Goal: Task Accomplishment & Management: Use online tool/utility

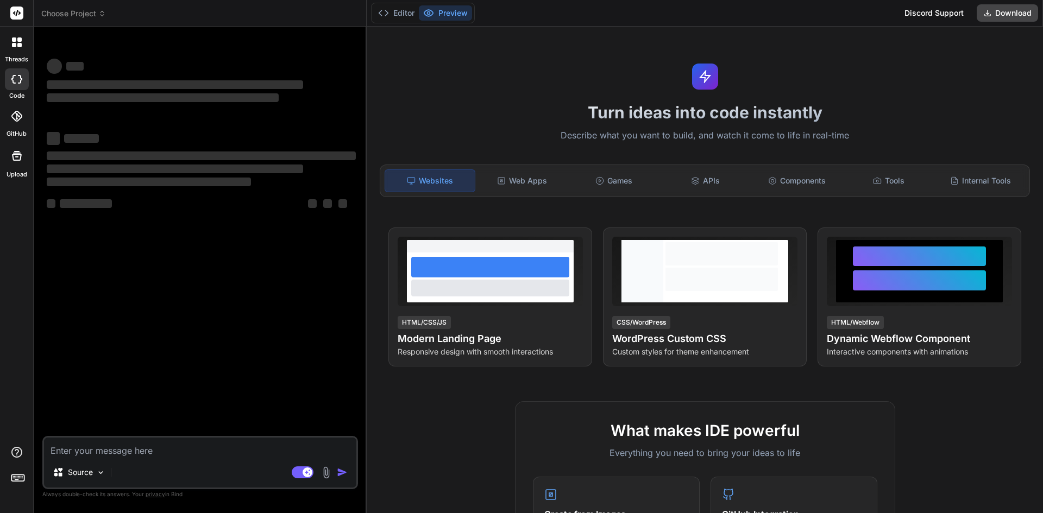
click at [2, 177] on div "Upload" at bounding box center [16, 159] width 33 height 41
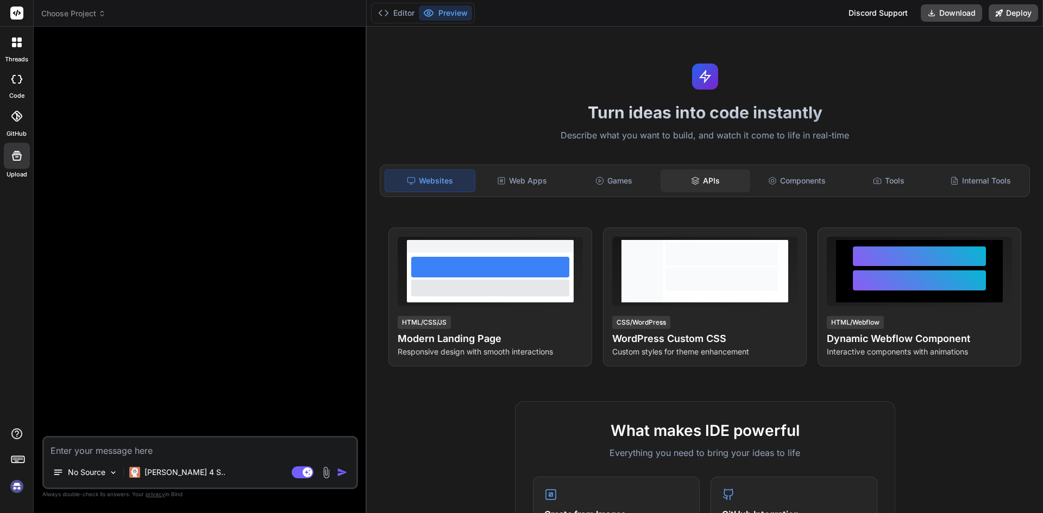
click at [685, 179] on div "APIs" at bounding box center [706, 180] width 90 height 23
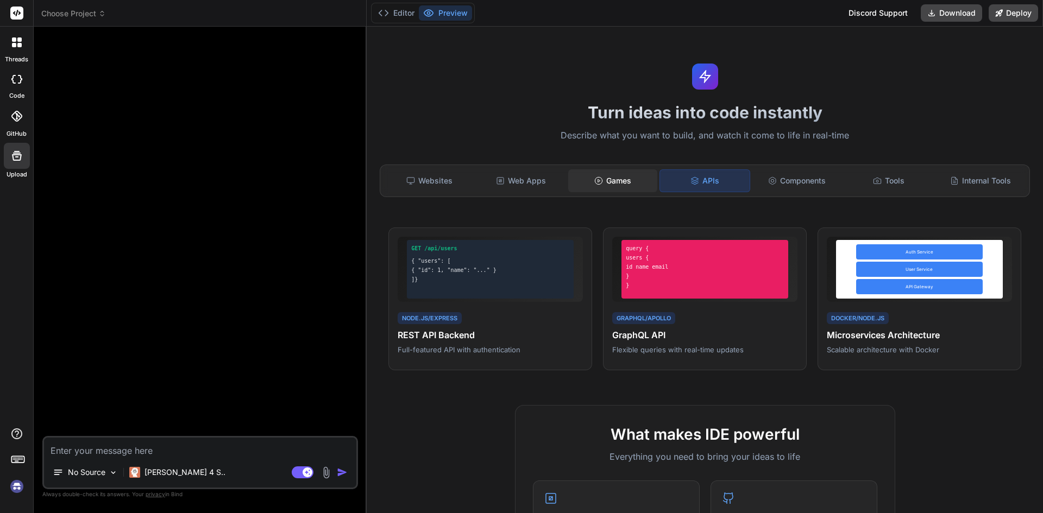
click at [645, 184] on div "Games" at bounding box center [613, 180] width 90 height 23
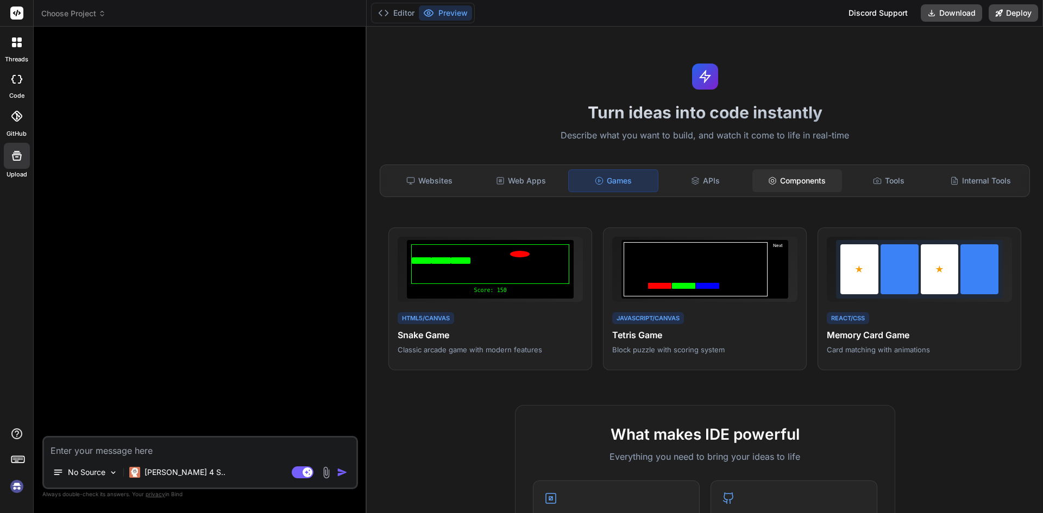
click at [796, 177] on div "Components" at bounding box center [797, 180] width 90 height 23
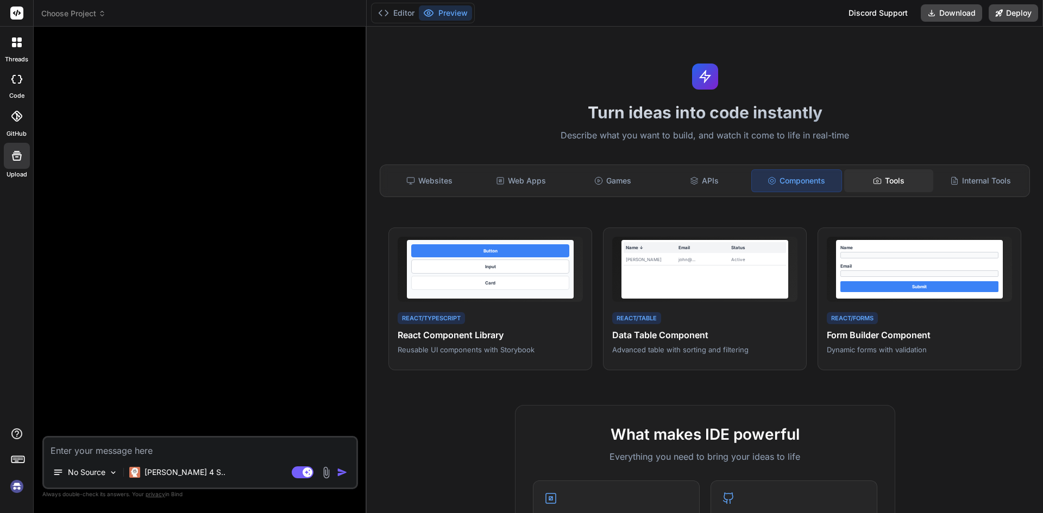
click at [852, 179] on div "Tools" at bounding box center [889, 180] width 90 height 23
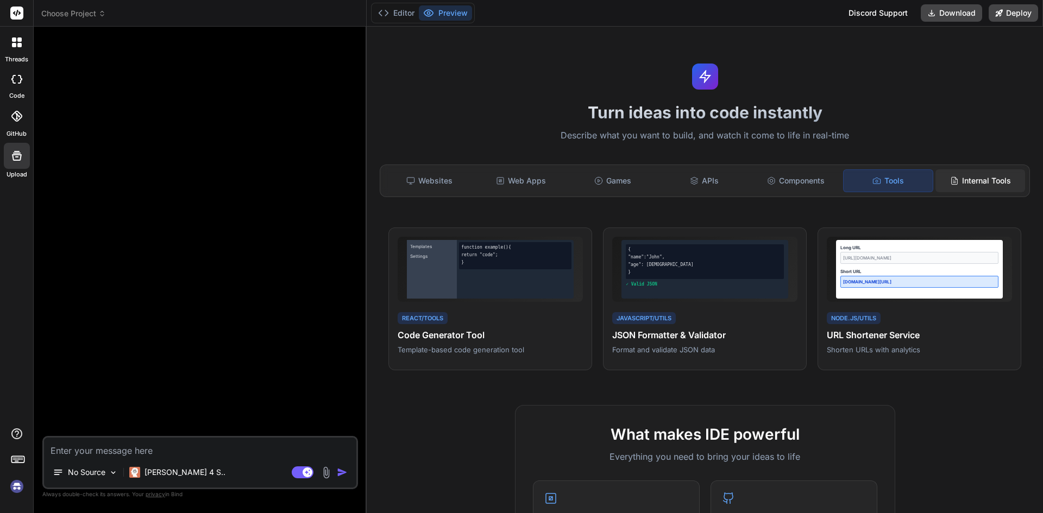
click at [943, 174] on div "Internal Tools" at bounding box center [980, 180] width 90 height 23
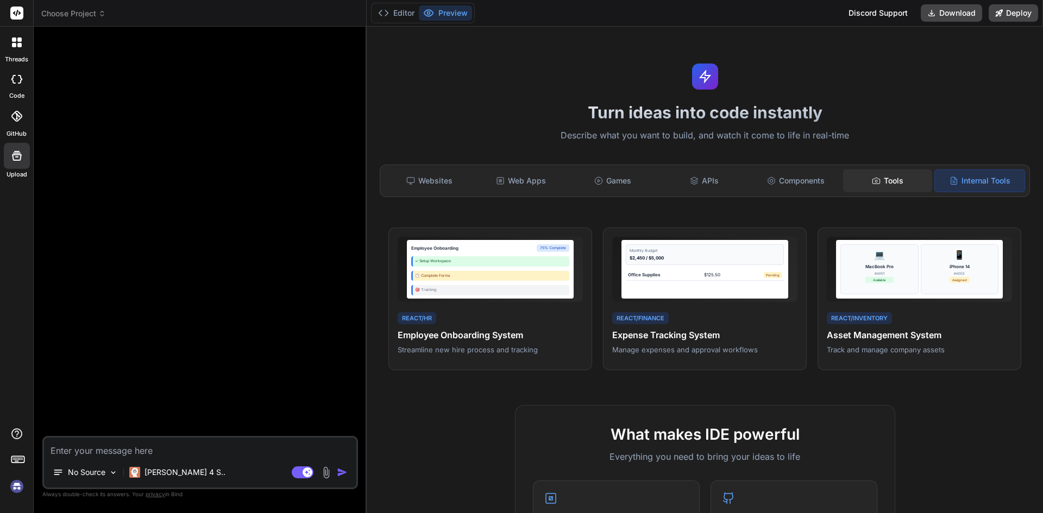
click at [908, 186] on div "Tools" at bounding box center [888, 180] width 90 height 23
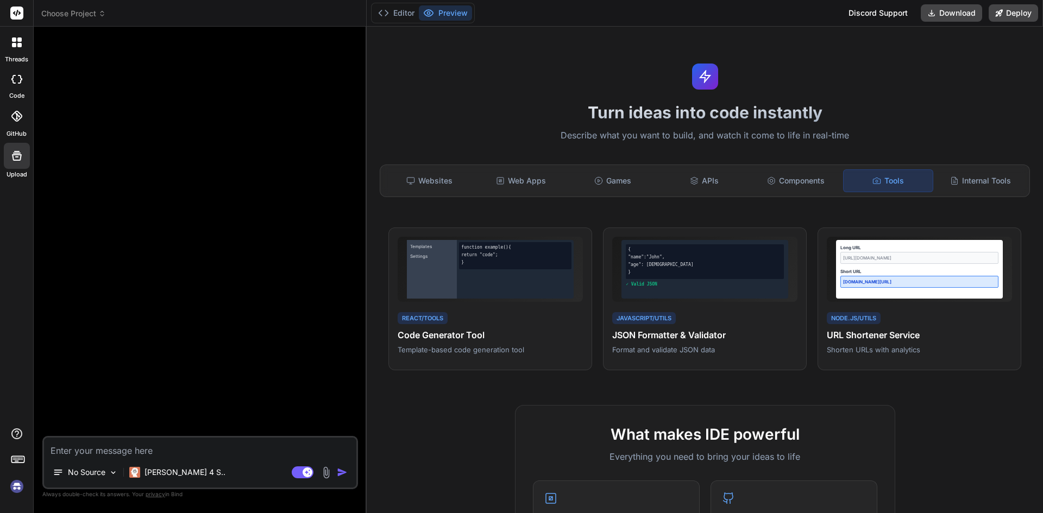
click at [326, 470] on img at bounding box center [326, 473] width 12 height 12
click at [329, 473] on img at bounding box center [326, 473] width 12 height 12
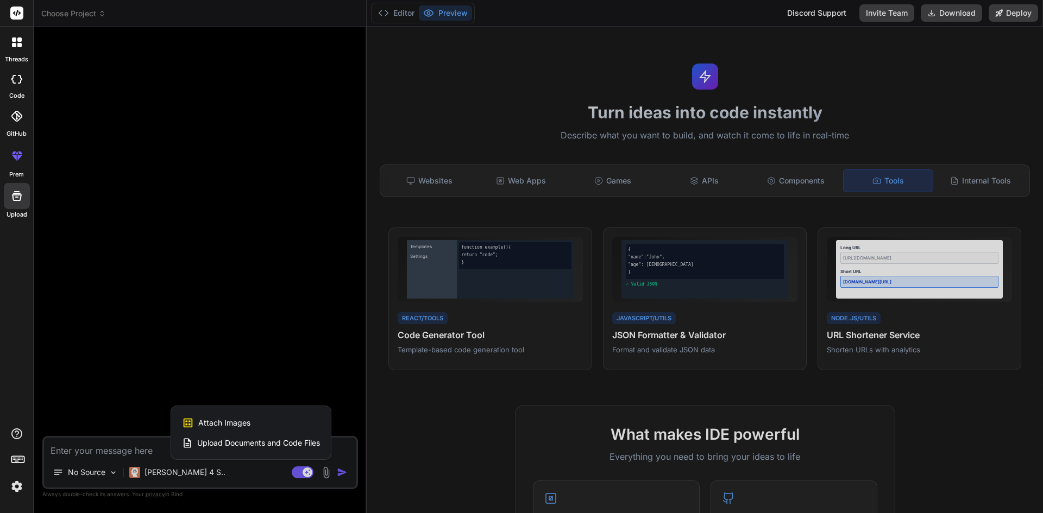
click at [106, 417] on div at bounding box center [521, 256] width 1043 height 513
type textarea "x"
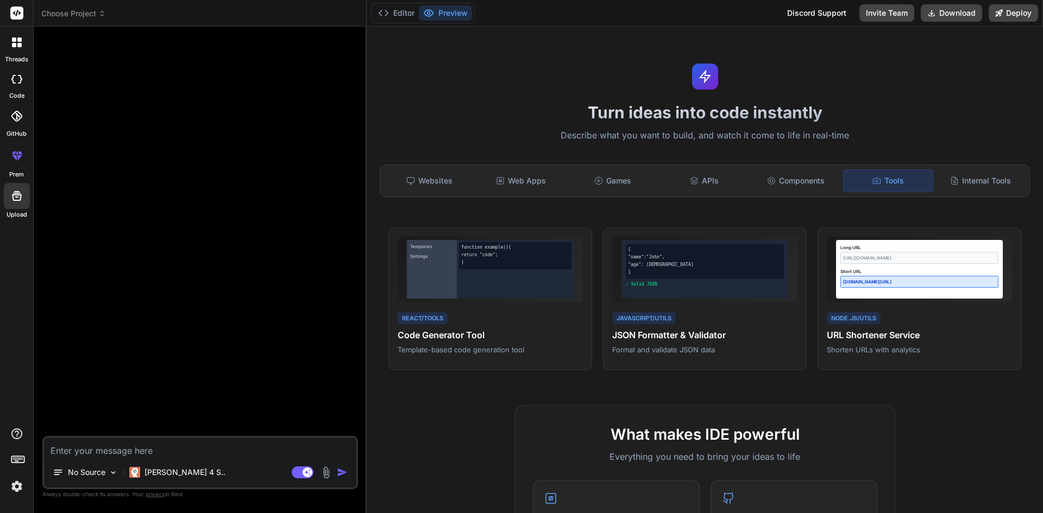
click at [16, 489] on img at bounding box center [17, 486] width 18 height 18
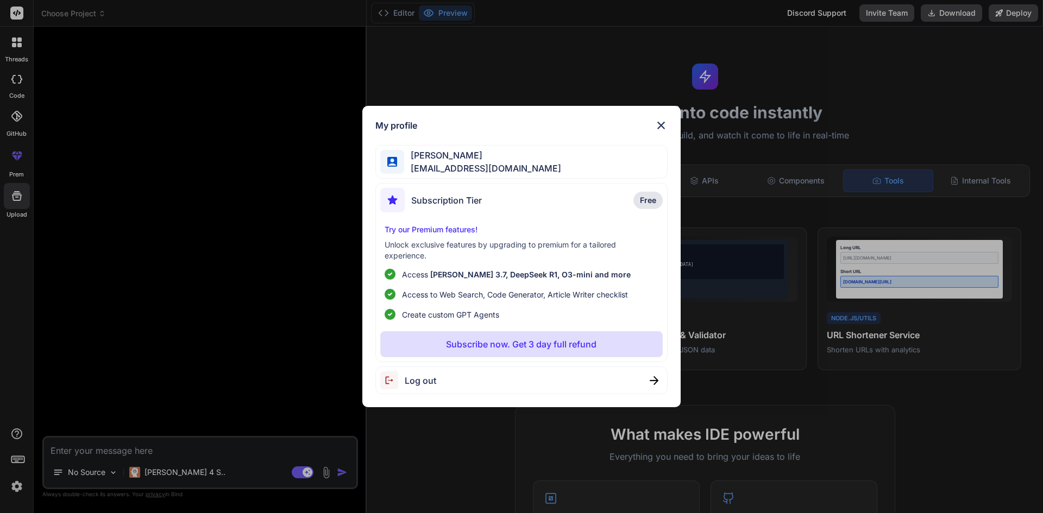
click at [169, 244] on div "My profile Shubham Bhandari sb.rajput2000@gmail.com Subscription Tier Free Try …" at bounding box center [521, 256] width 1043 height 513
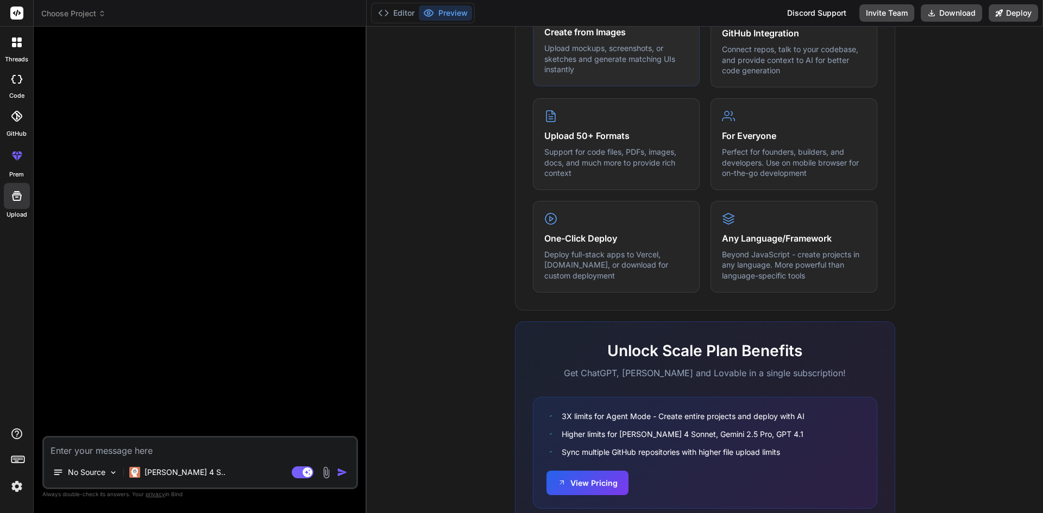
scroll to position [527, 0]
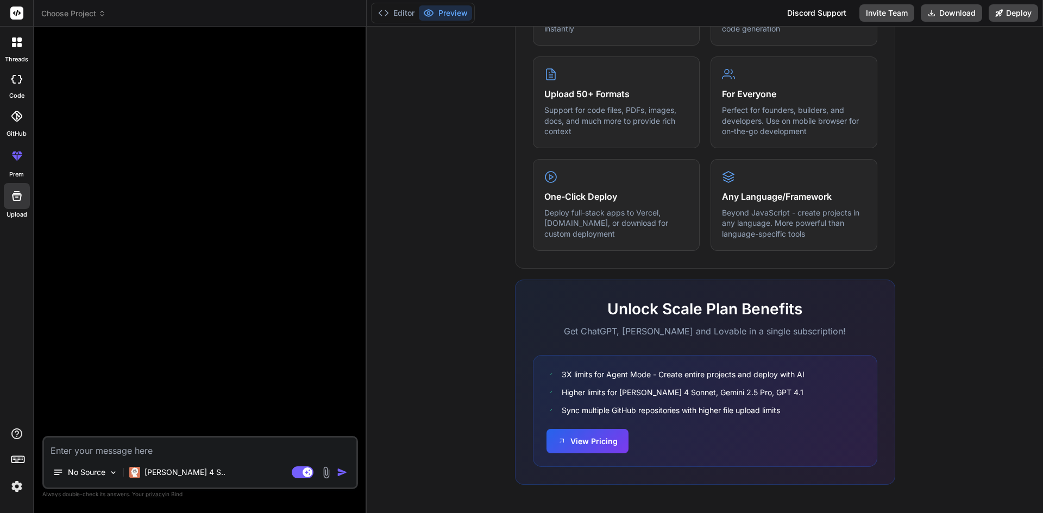
click at [15, 490] on img at bounding box center [17, 486] width 18 height 18
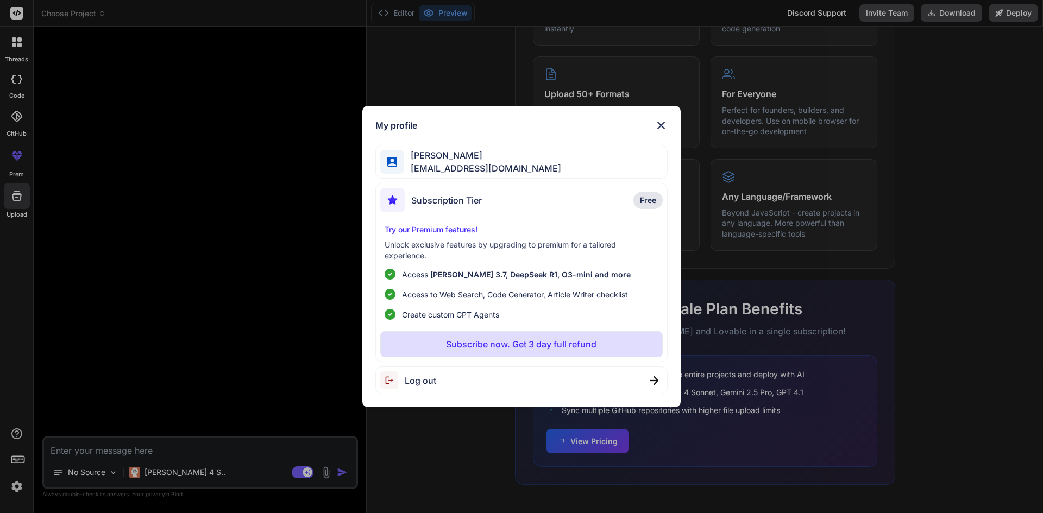
click at [659, 123] on img at bounding box center [661, 125] width 13 height 13
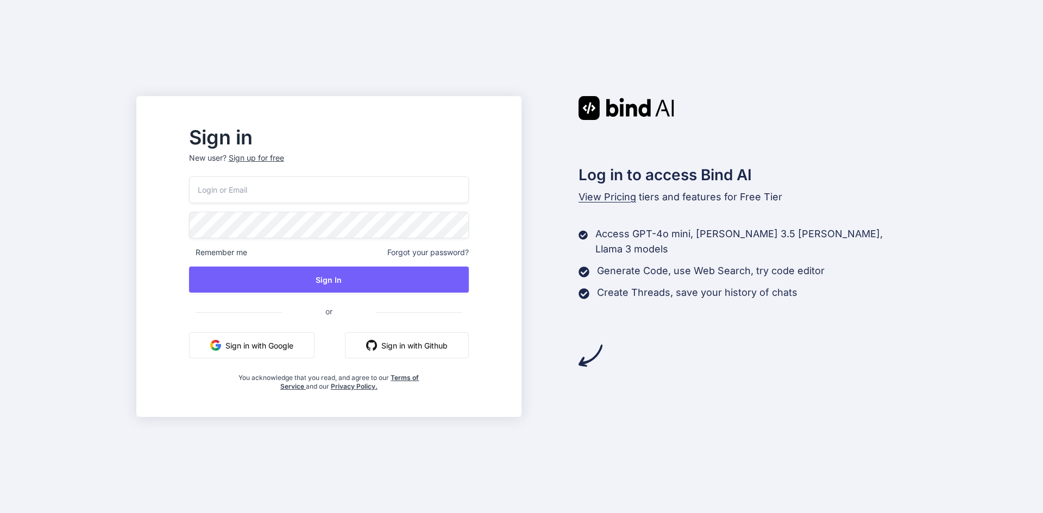
click at [259, 354] on button "Sign in with Google" at bounding box center [251, 345] width 125 height 26
